Goal: Book appointment/travel/reservation

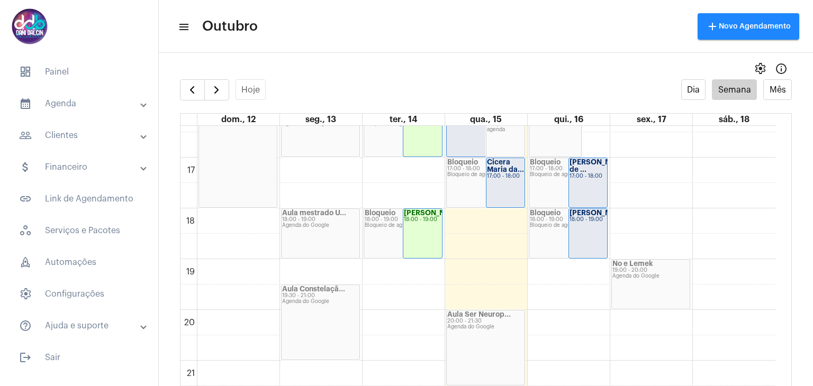
scroll to position [835, 0]
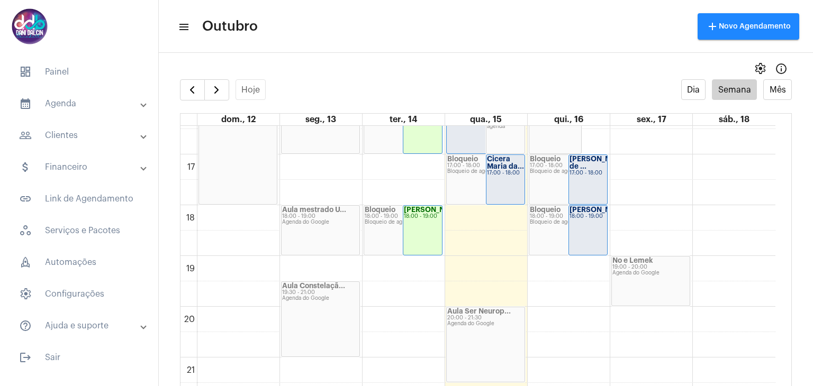
click at [205, 54] on mat-sidenav-content "menu Outubro add Novo Agendamento settings info_outlined Hoje Dia Semana Mês do…" at bounding box center [486, 193] width 654 height 386
click at [214, 84] on span "button" at bounding box center [216, 90] width 13 height 13
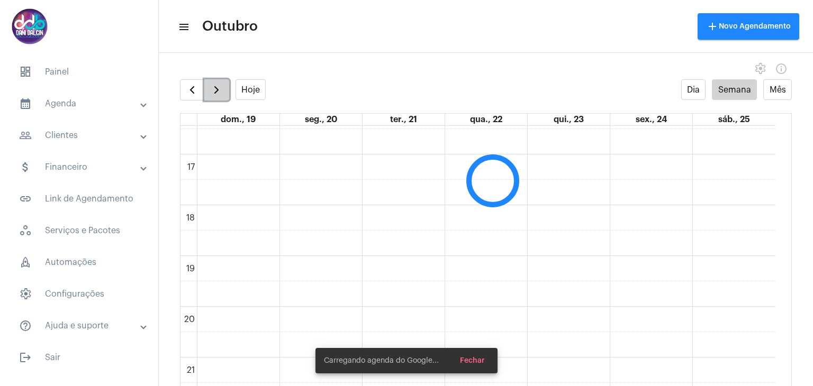
scroll to position [306, 0]
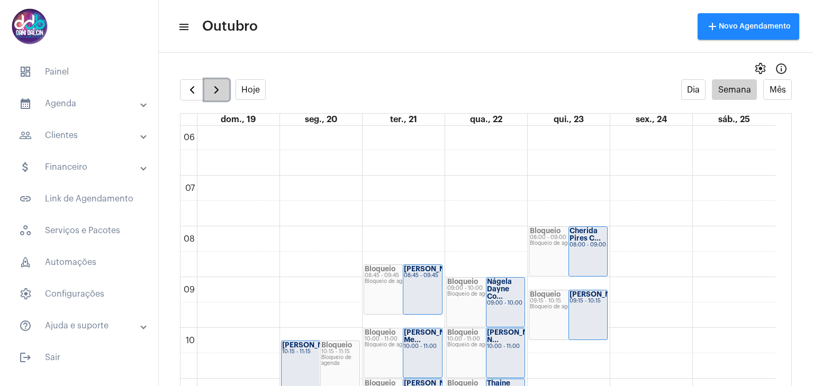
click at [215, 87] on span "button" at bounding box center [216, 90] width 13 height 13
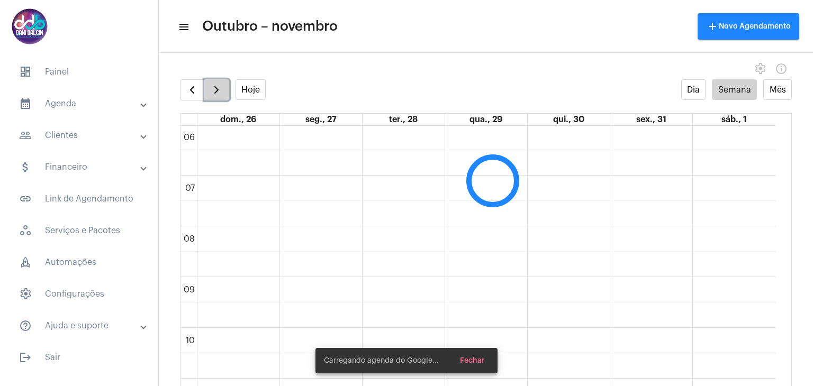
scroll to position [305, 0]
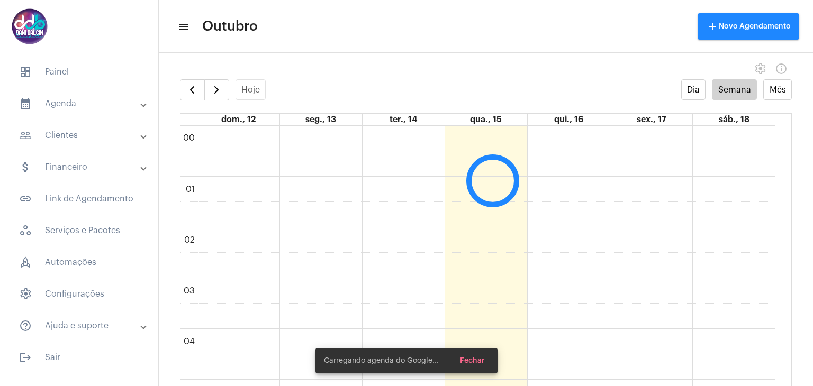
scroll to position [306, 0]
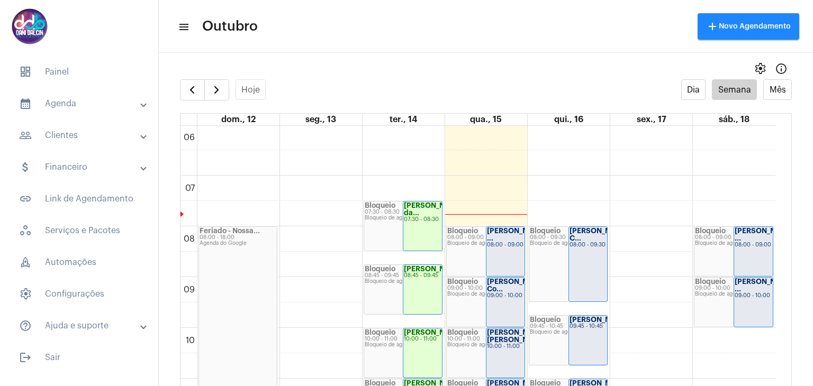
click at [741, 235] on strong "Miguel Antonio ..." at bounding box center [763, 235] width 59 height 14
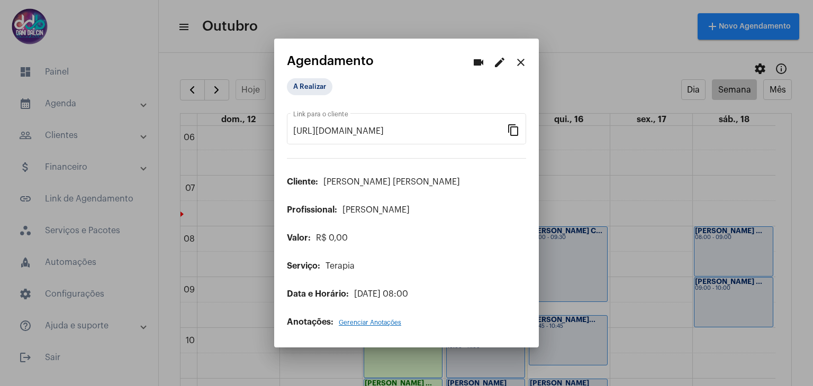
click at [504, 66] on mat-icon "edit" at bounding box center [499, 62] width 13 height 13
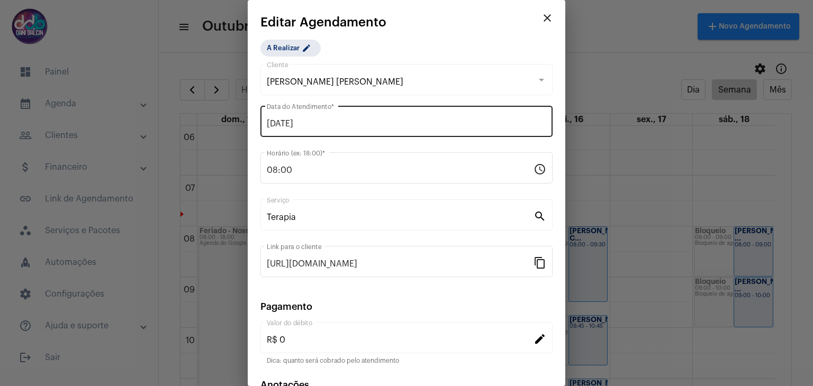
click at [381, 123] on input "18/10/2025" at bounding box center [406, 124] width 279 height 10
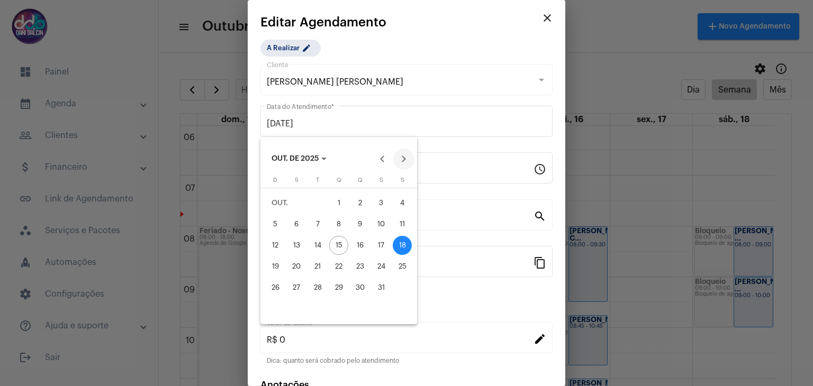
click at [402, 155] on button "Next month" at bounding box center [403, 159] width 21 height 21
click at [399, 197] on div "1" at bounding box center [402, 203] width 19 height 19
type input "01/11/2025"
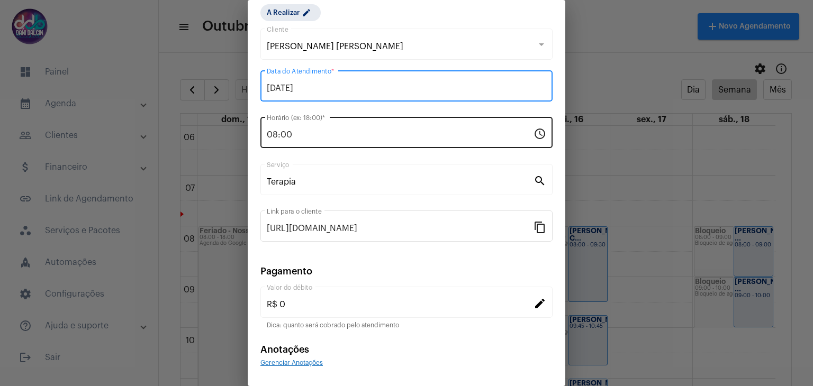
scroll to position [68, 0]
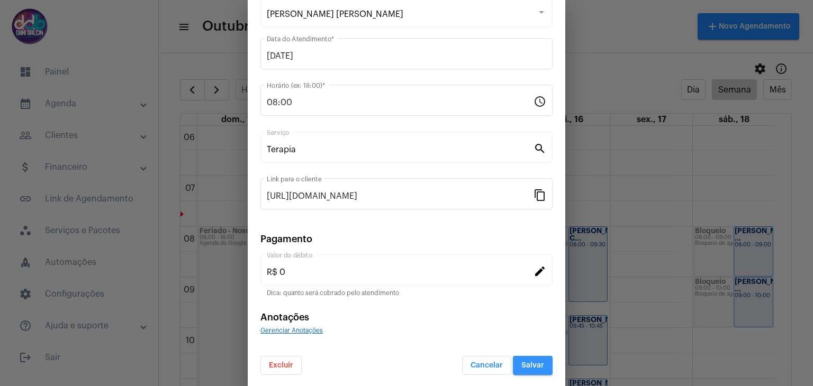
click at [513, 358] on button "Salvar" at bounding box center [533, 365] width 40 height 19
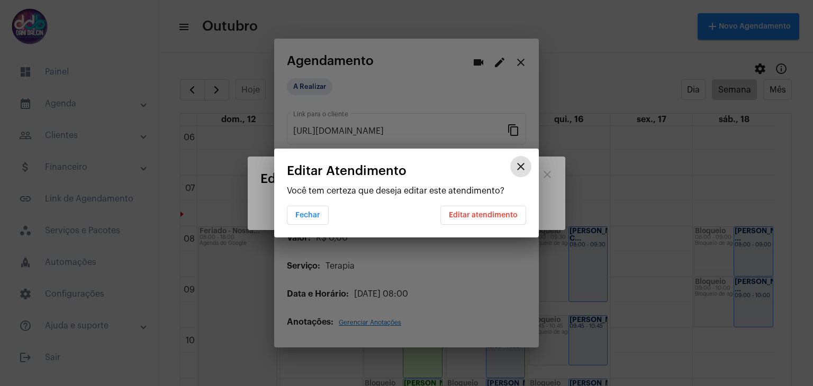
click at [462, 213] on span "Editar atendimento" at bounding box center [483, 215] width 69 height 7
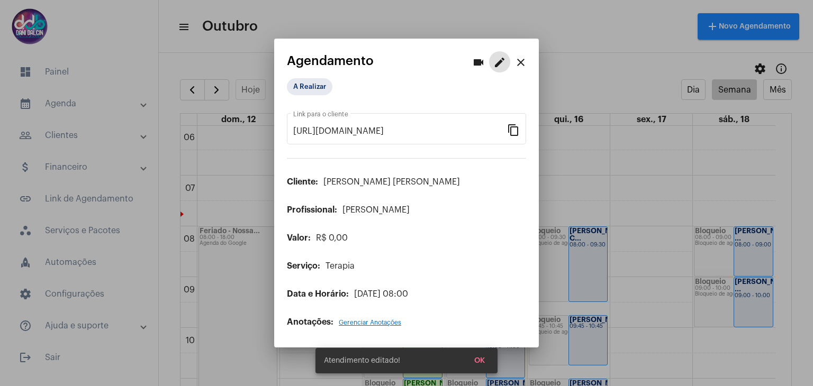
click at [519, 60] on mat-icon "close" at bounding box center [520, 62] width 13 height 13
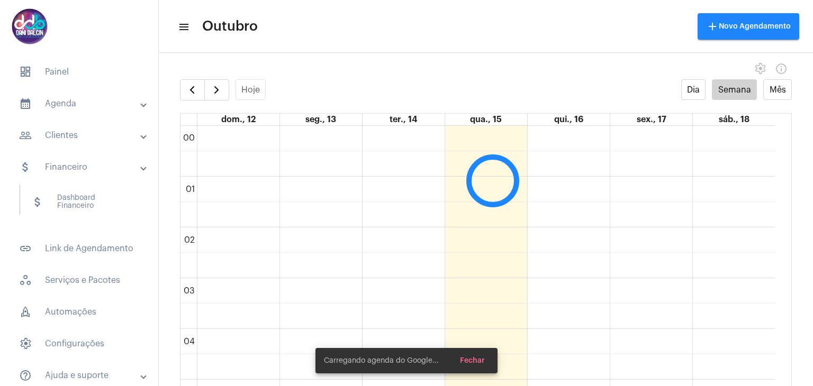
scroll to position [306, 0]
